Goal: Transaction & Acquisition: Purchase product/service

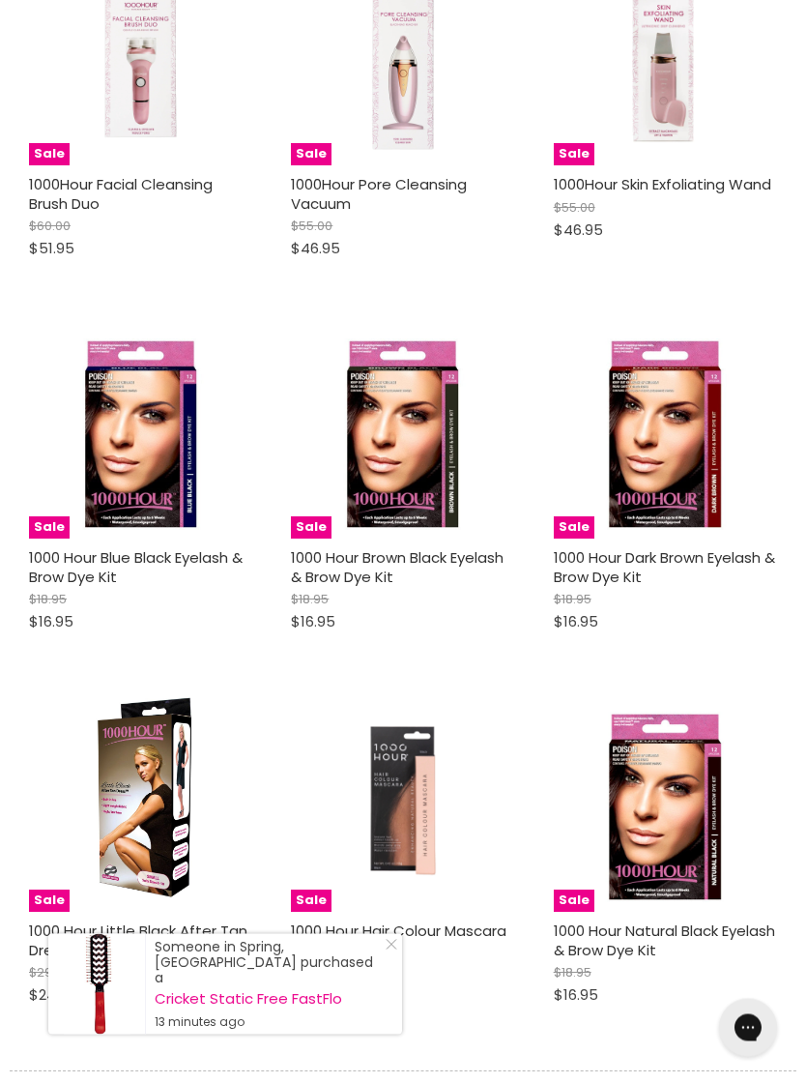
scroll to position [1868, 0]
click at [402, 986] on div "Sale 1000 Hour Hair Colour Mascara $14.99 $12.95 1000 Hour Quick shop Choose op…" at bounding box center [403, 855] width 252 height 364
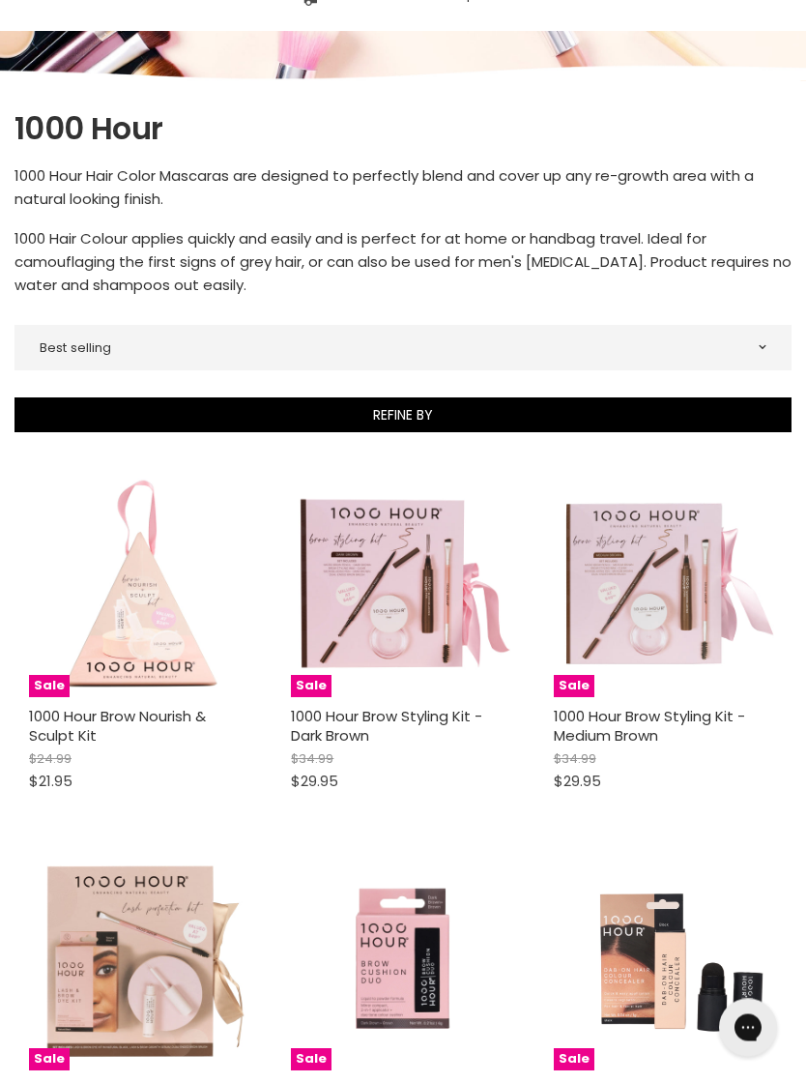
scroll to position [217, 0]
click at [663, 614] on img "Main content" at bounding box center [665, 585] width 223 height 223
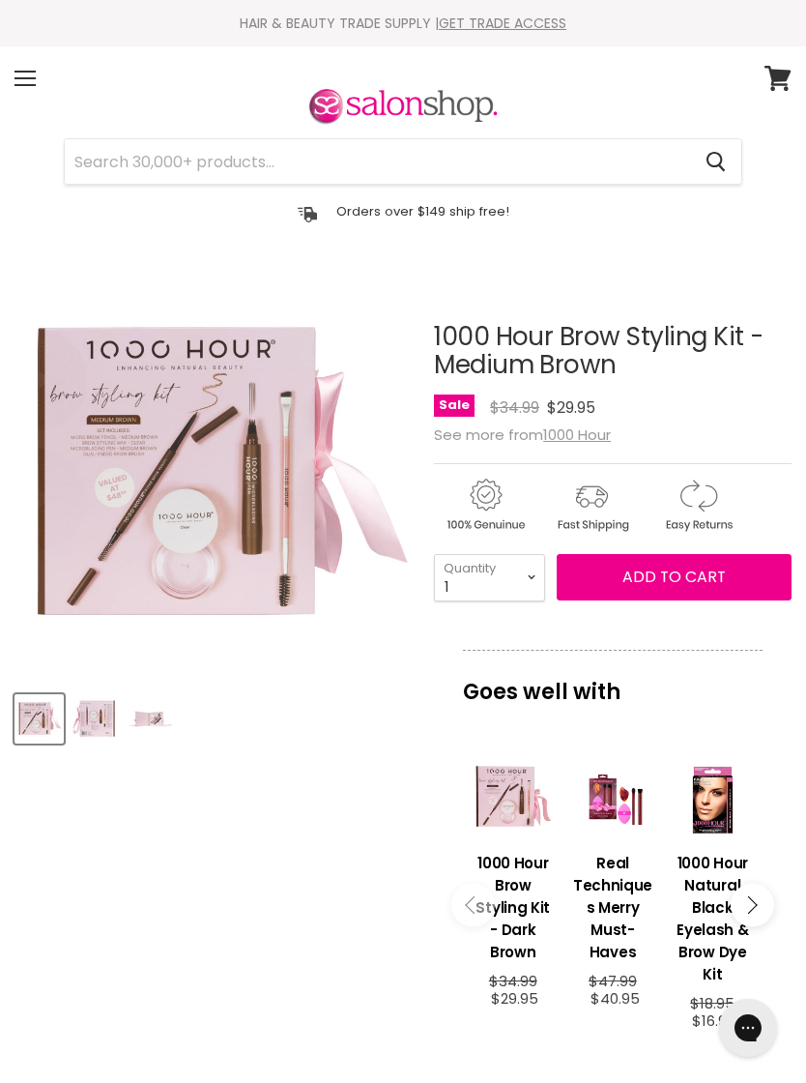
click at [602, 706] on p "Goes well with" at bounding box center [613, 682] width 300 height 64
click at [518, 811] on div "Main content" at bounding box center [513, 797] width 80 height 80
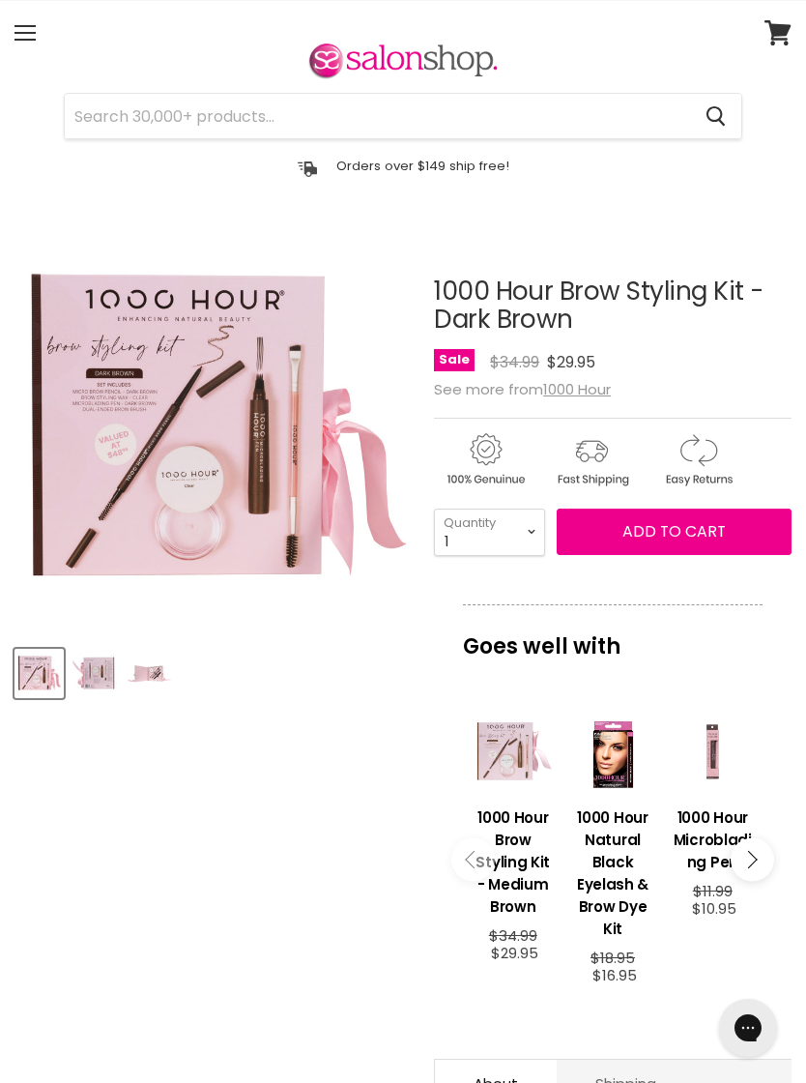
click at [510, 782] on div "Main content" at bounding box center [513, 752] width 80 height 80
